Goal: Transaction & Acquisition: Book appointment/travel/reservation

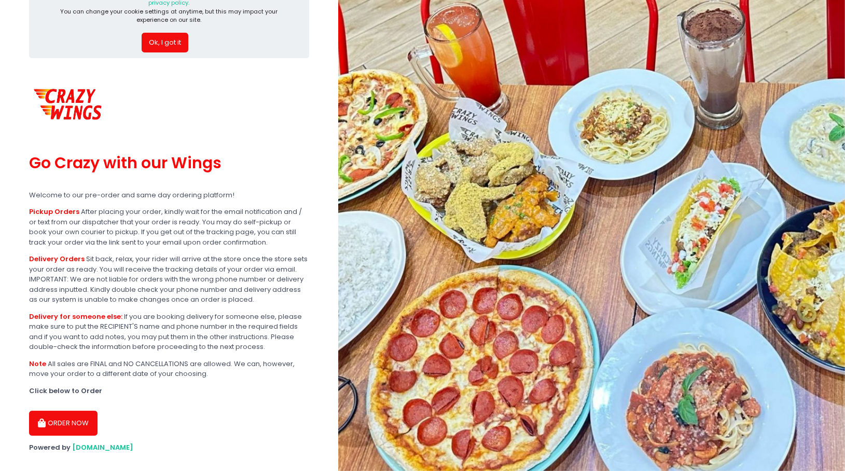
scroll to position [48, 0]
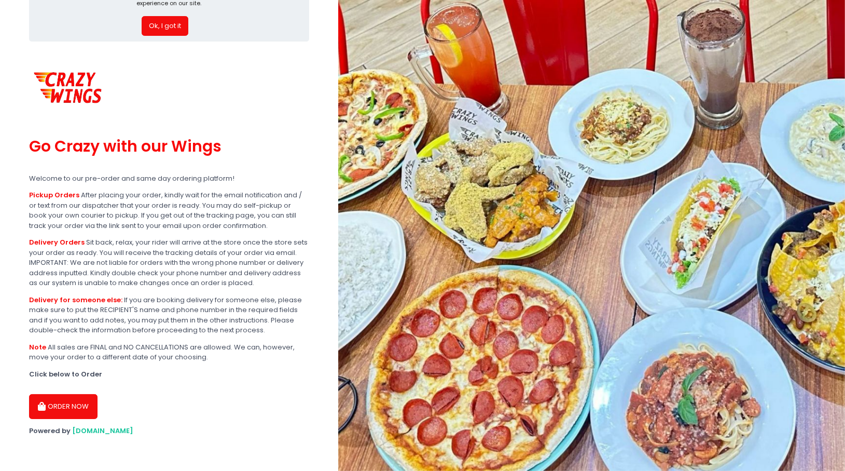
click at [80, 410] on button "ORDER NOW" at bounding box center [63, 406] width 68 height 25
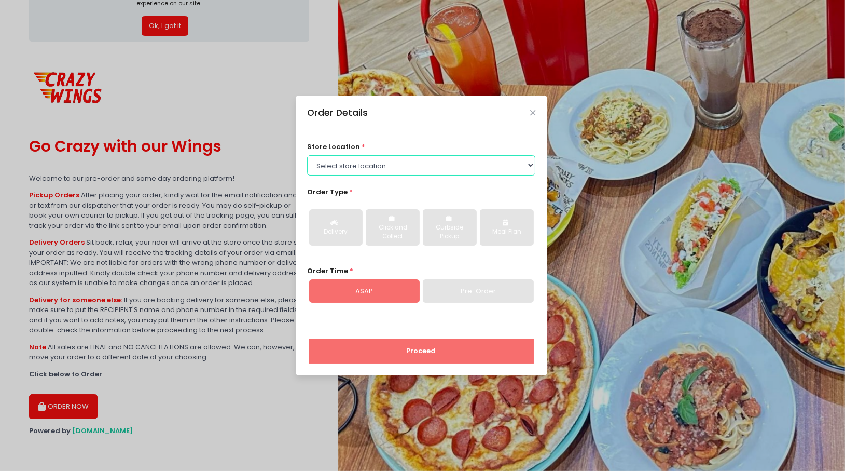
click at [439, 169] on select "Select store location Crazy Wings - Maginhawa QC Crazy Wings - [PERSON_NAME]" at bounding box center [421, 165] width 228 height 20
select select "6818c3f393a6253cd119eccc"
click at [307, 155] on select "Select store location Crazy Wings - Maginhawa QC Crazy Wings - [PERSON_NAME]" at bounding box center [421, 165] width 228 height 20
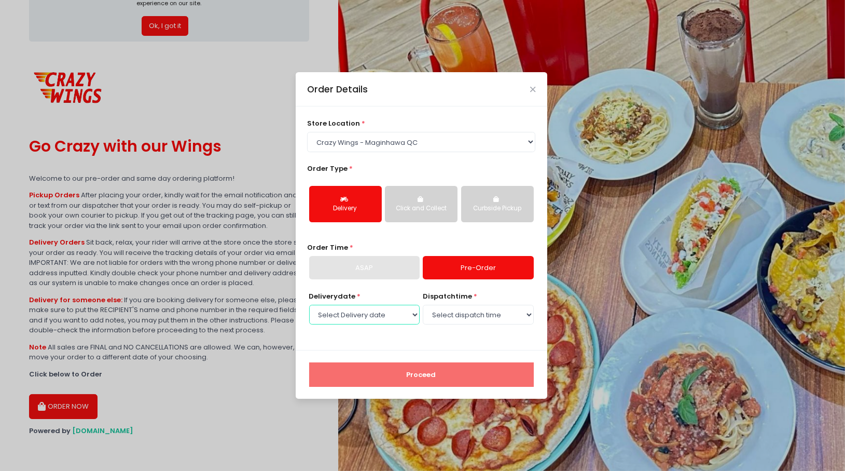
click at [413, 313] on select "Select Delivery date [DATE] [DATE] [DATE] [DATE] [DATE] [DATE] [DATE]" at bounding box center [364, 315] width 110 height 20
select select "[DATE]"
click at [309, 305] on select "Select Delivery date [DATE] [DATE] [DATE] [DATE] [DATE] [DATE] [DATE]" at bounding box center [364, 315] width 110 height 20
click at [462, 317] on select "Select dispatch time 10:00 AM - 10:30 AM 10:30 AM - 11:00 AM 11:00 AM - 11:30 A…" at bounding box center [478, 315] width 110 height 20
select select "11:00"
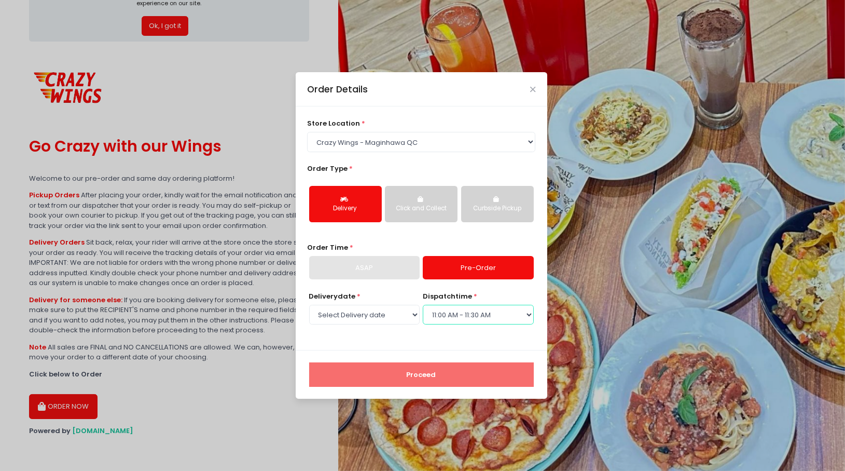
click at [423, 305] on select "Select dispatch time 10:00 AM - 10:30 AM 10:30 AM - 11:00 AM 11:00 AM - 11:30 A…" at bounding box center [478, 315] width 110 height 20
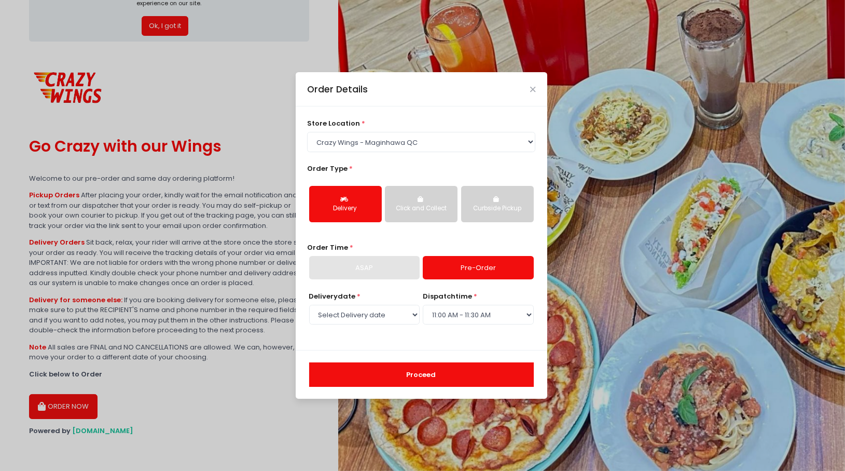
click at [447, 374] on button "Proceed" at bounding box center [421, 374] width 225 height 25
